Goal: Check status: Check status

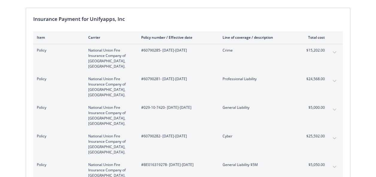
scroll to position [53, 0]
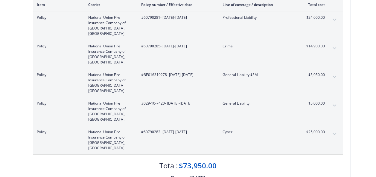
scroll to position [88, 0]
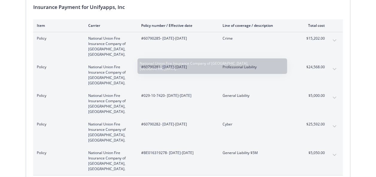
scroll to position [67, 0]
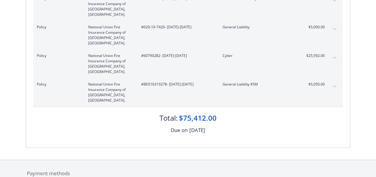
scroll to position [136, 0]
